Goal: Find contact information: Find contact information

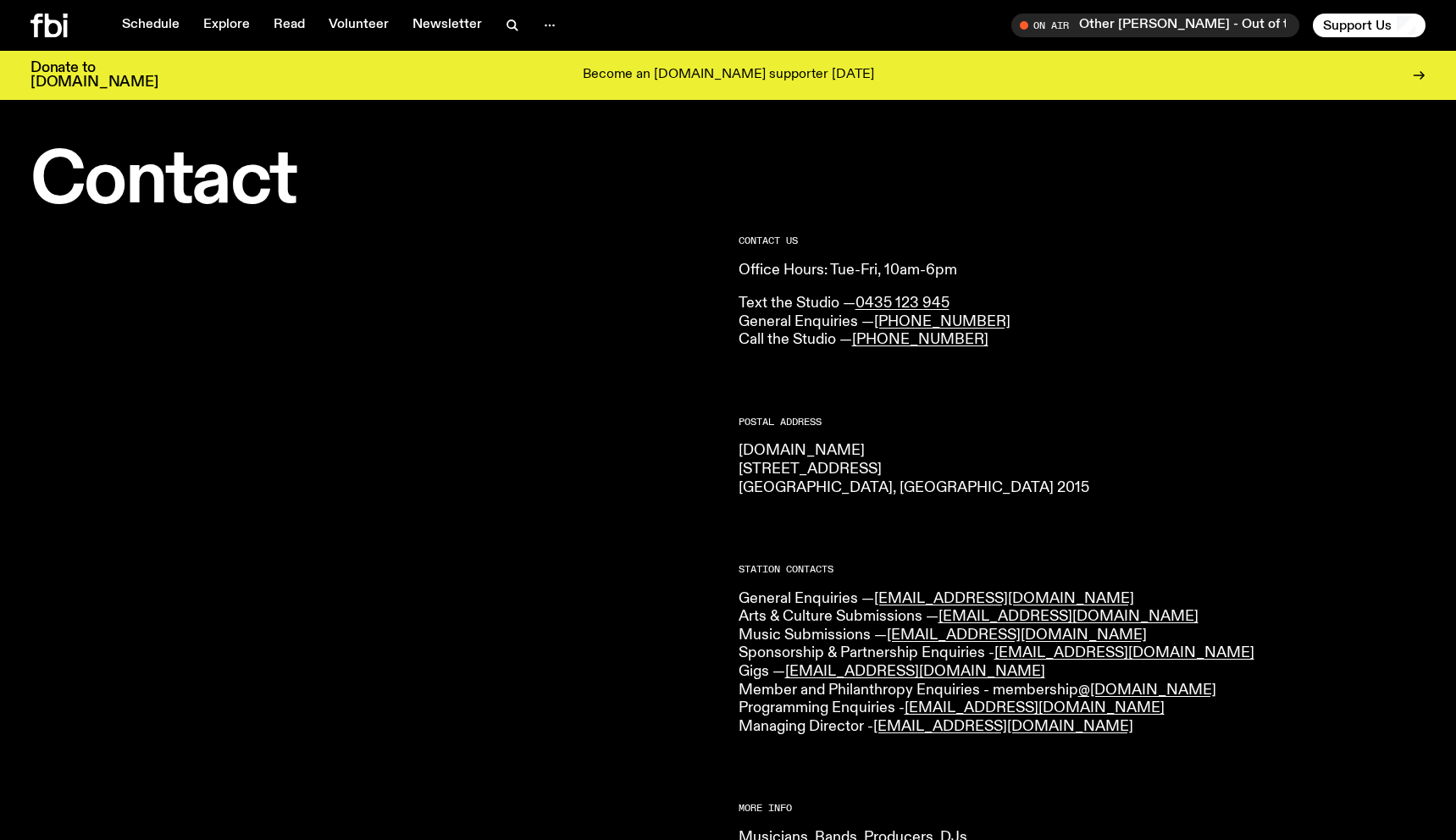
scroll to position [266, 0]
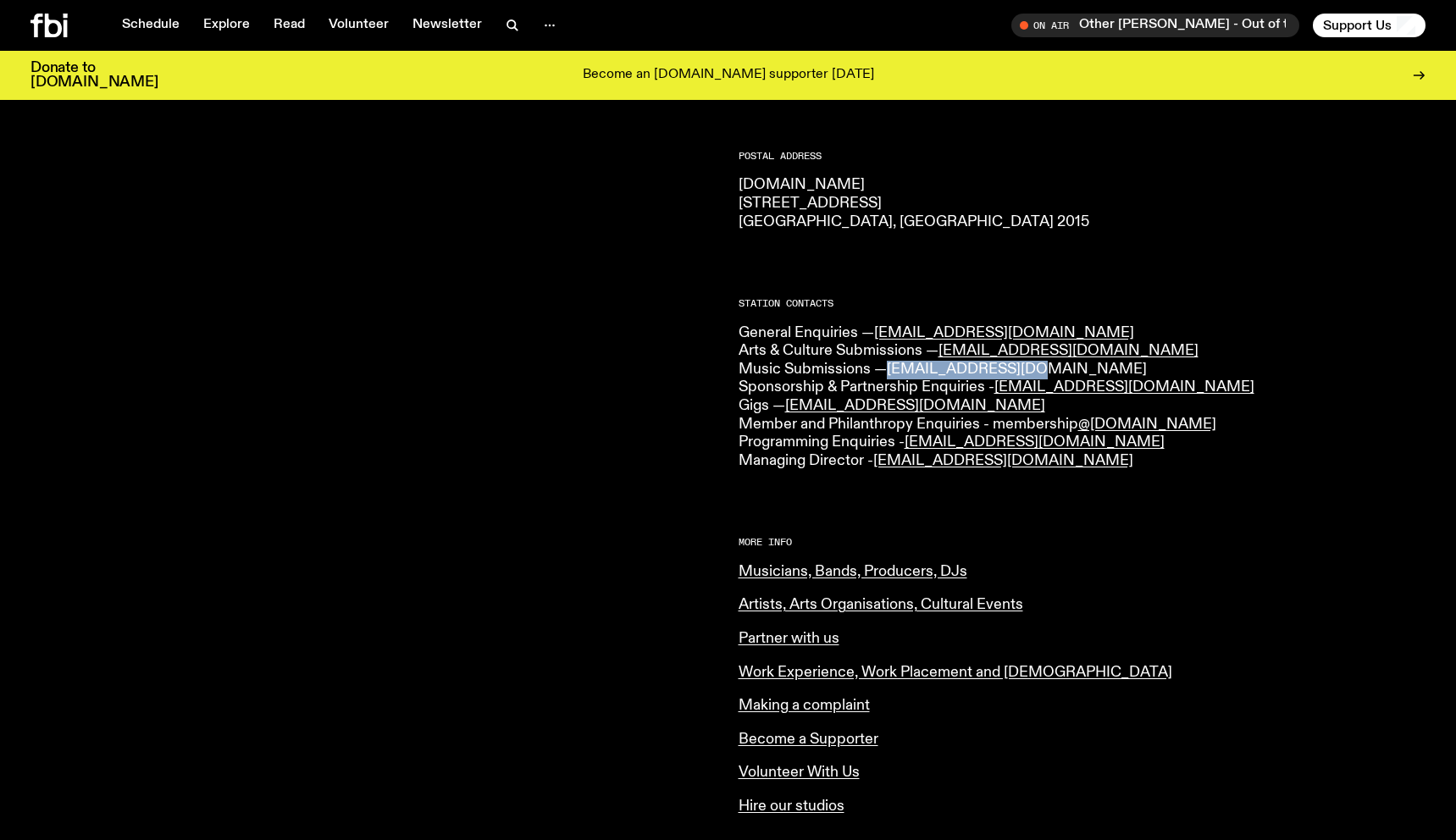
drag, startPoint x: 1033, startPoint y: 365, endPoint x: 892, endPoint y: 371, distance: 141.1
click at [892, 371] on p "General Enquiries — [EMAIL_ADDRESS][DOMAIN_NAME] Arts & Culture Submissions — […" at bounding box center [1082, 397] width 688 height 146
copy link "[EMAIL_ADDRESS][DOMAIN_NAME]"
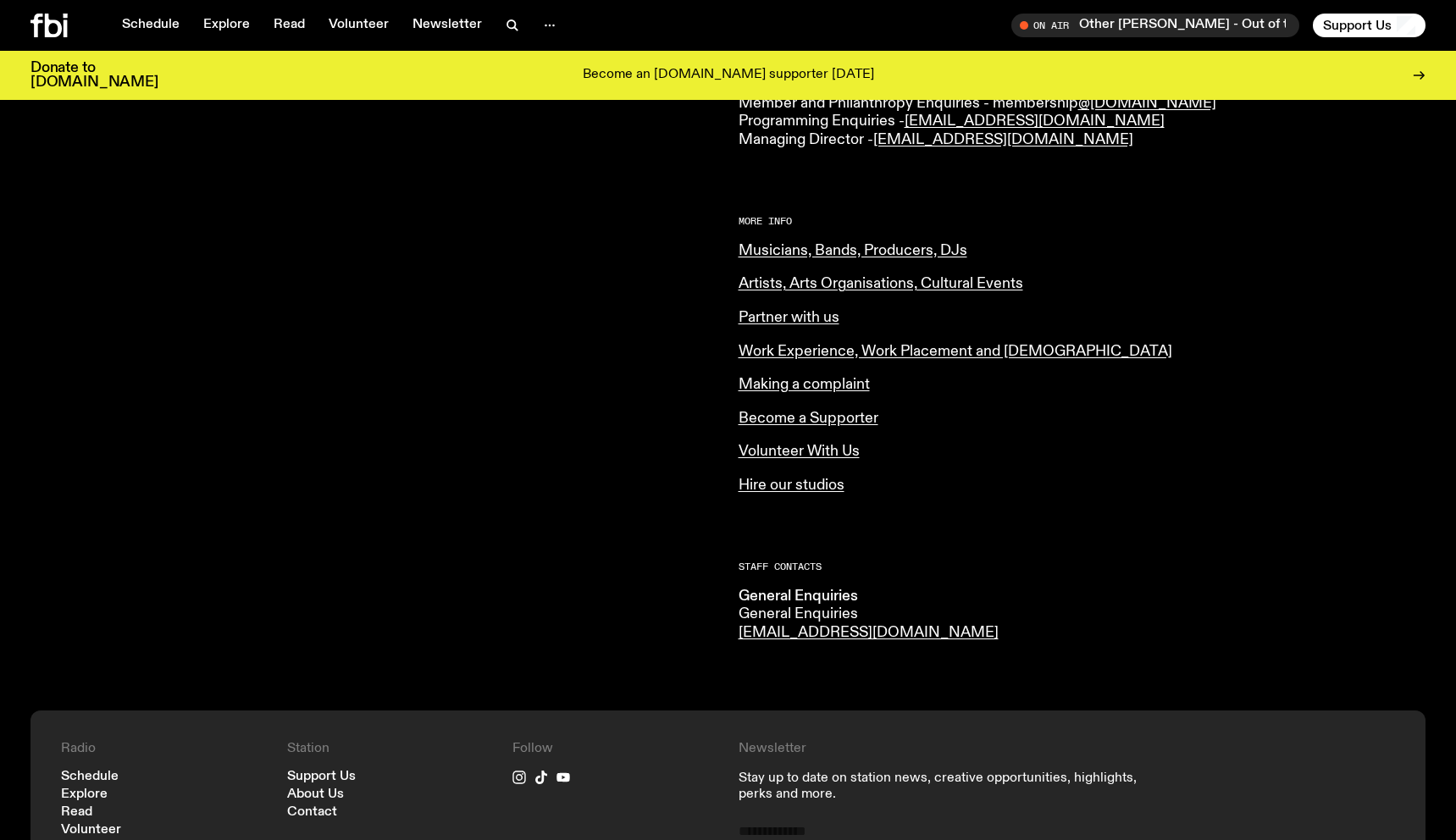
scroll to position [509, 0]
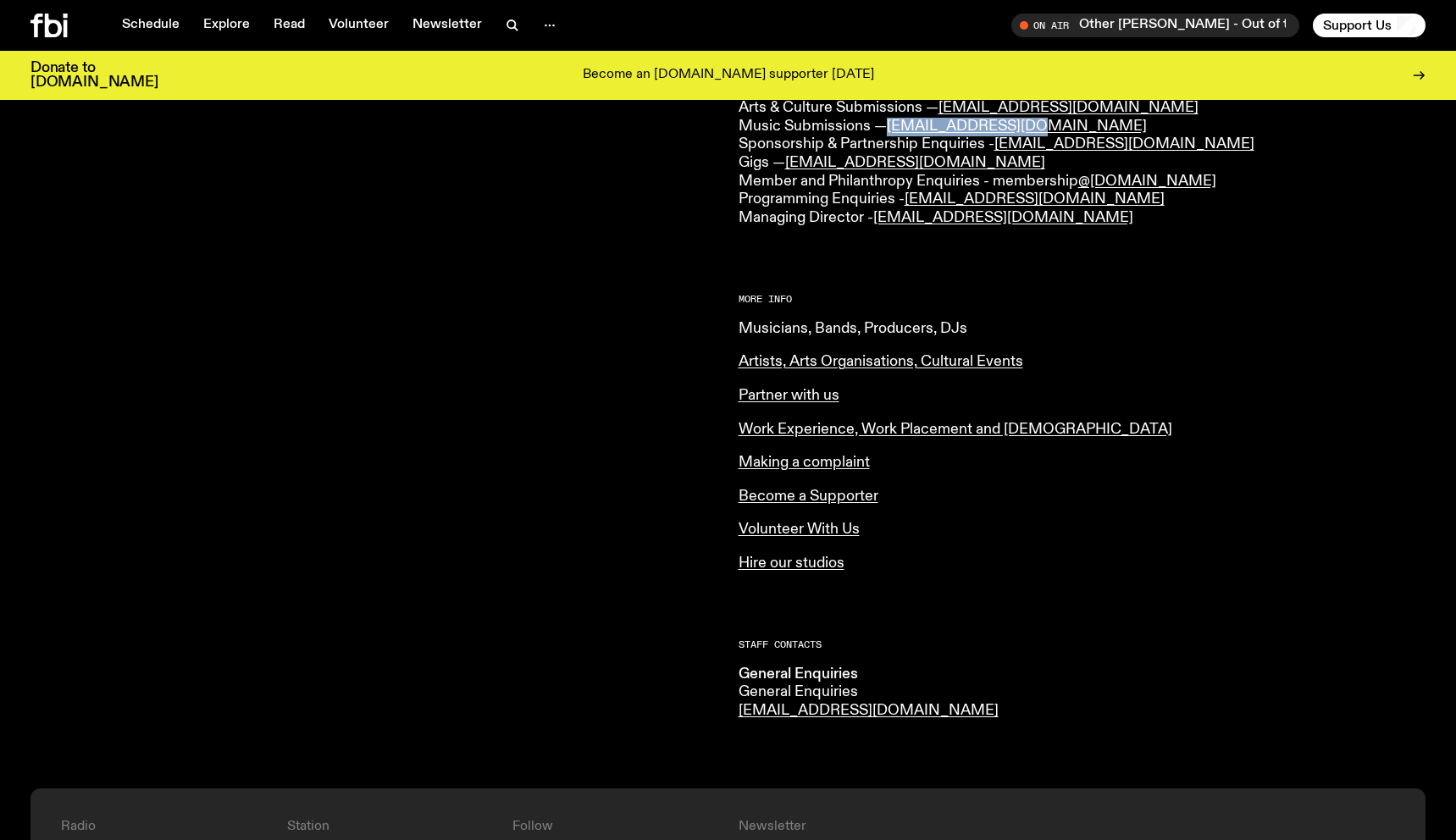
click at [769, 333] on link "Musicians, Bands, Producers, DJs" at bounding box center [852, 328] width 228 height 15
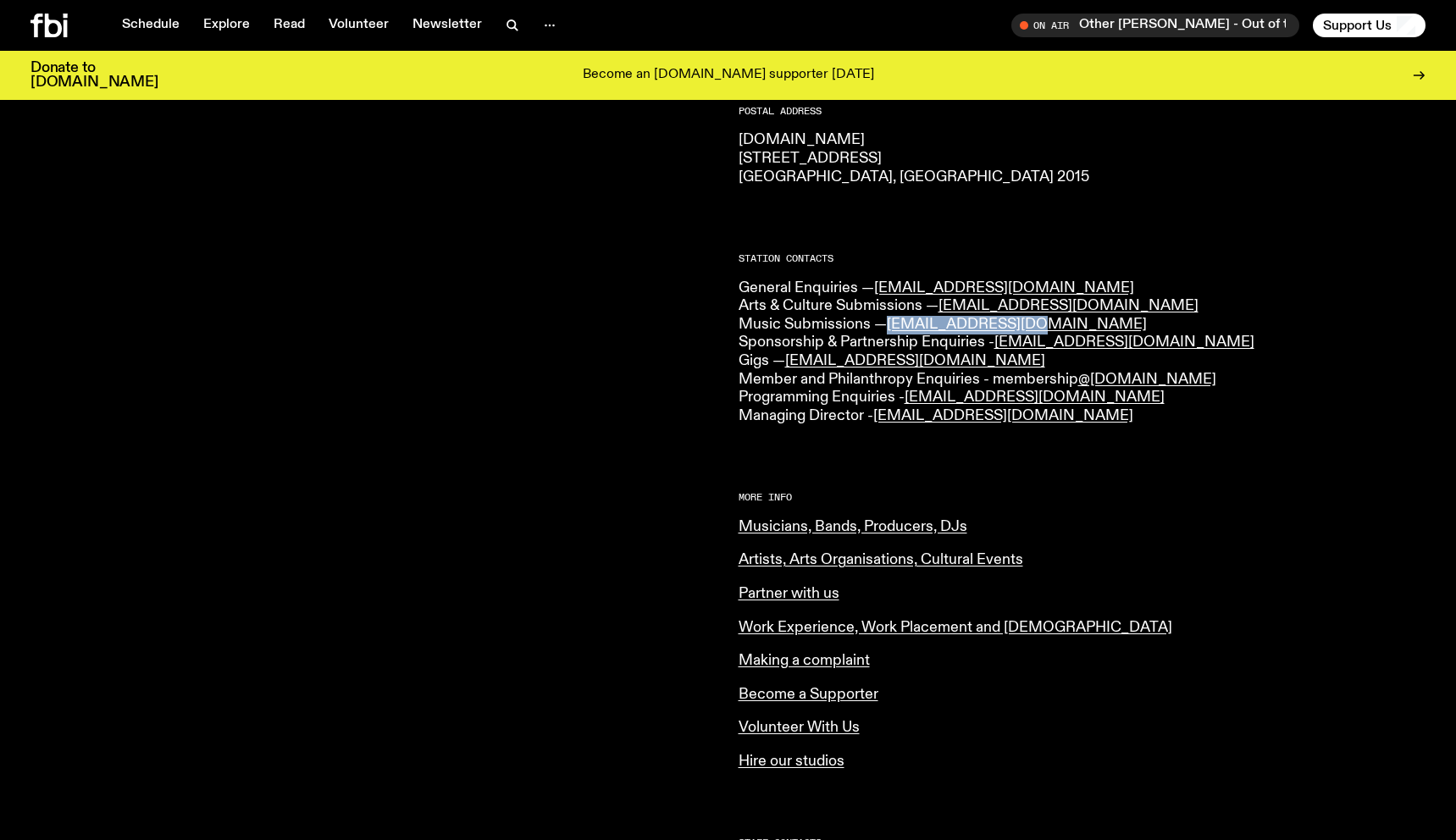
scroll to position [293, 0]
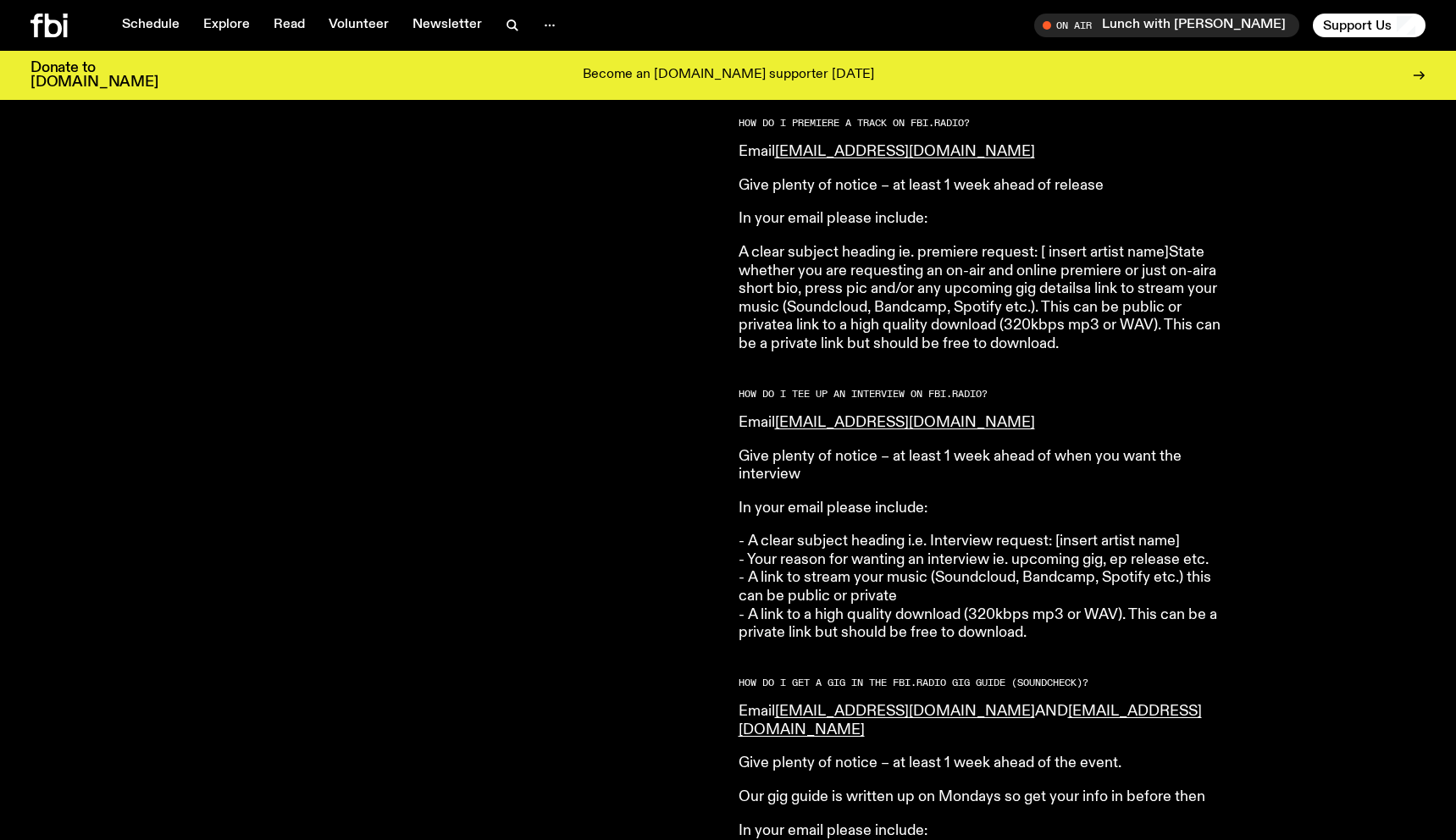
scroll to position [1841, 0]
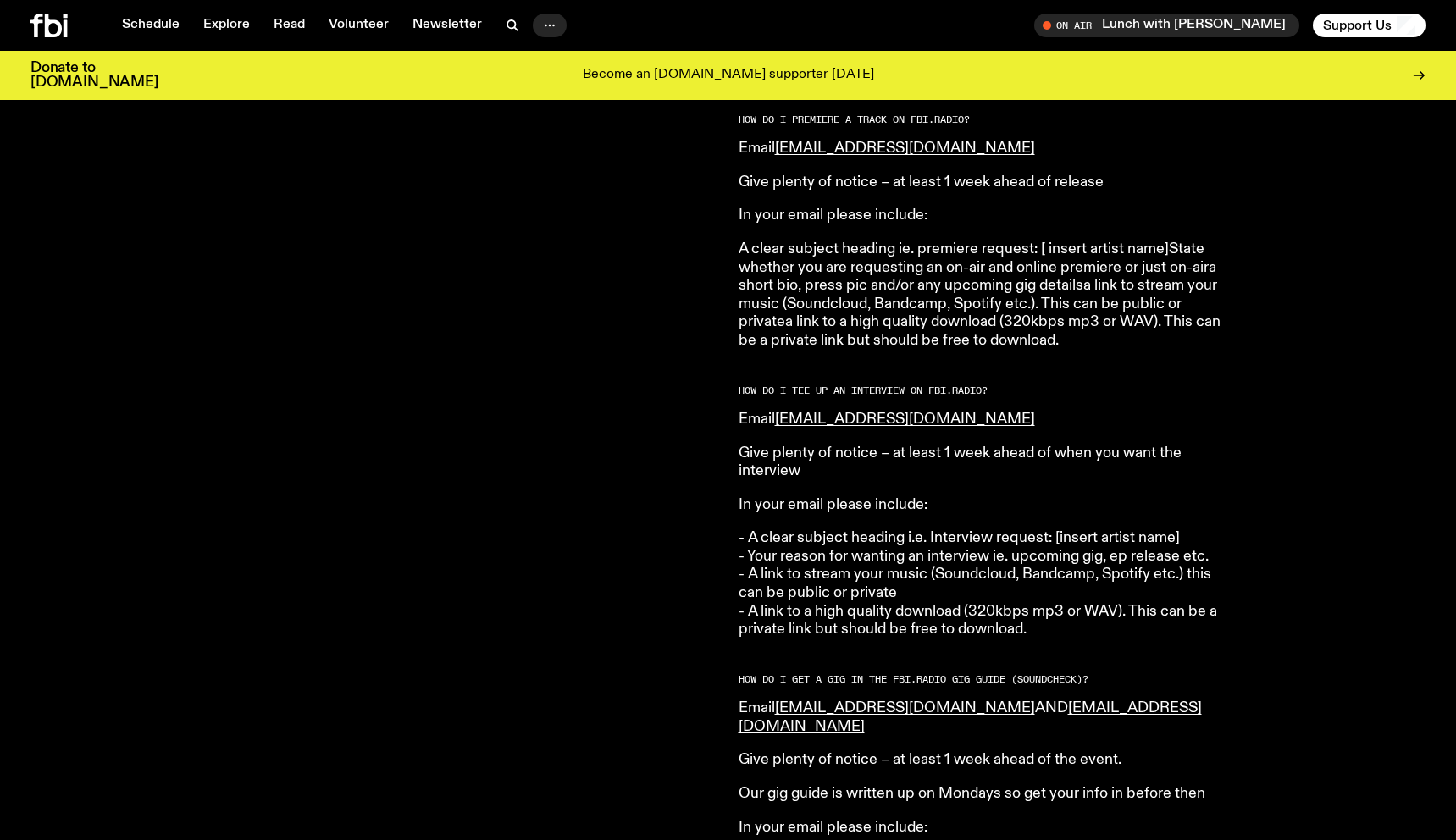
click at [533, 33] on button "button" at bounding box center [550, 25] width 34 height 23
click at [60, 20] on icon at bounding box center [49, 25] width 37 height 23
